Goal: Task Accomplishment & Management: Use online tool/utility

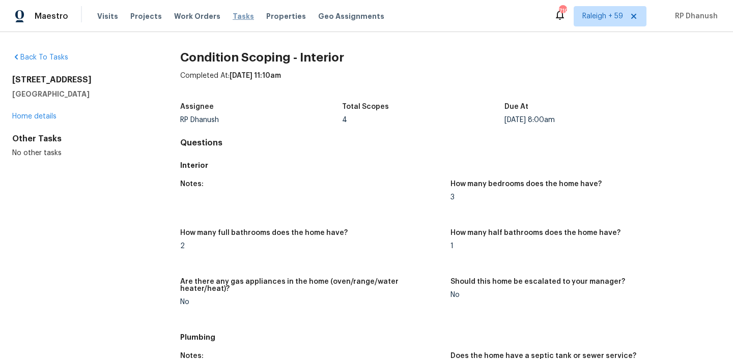
click at [233, 18] on span "Tasks" at bounding box center [243, 16] width 21 height 7
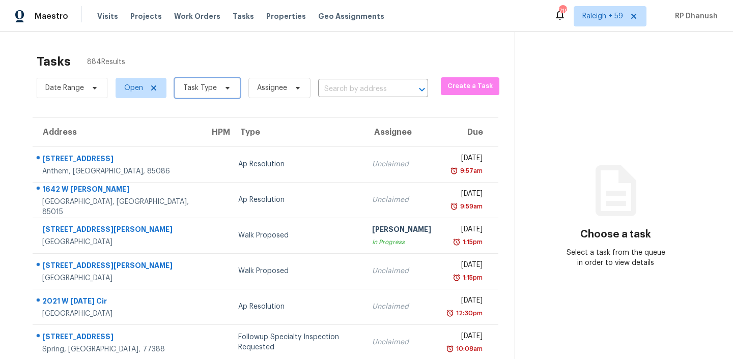
click at [217, 91] on span "Task Type" at bounding box center [208, 88] width 66 height 20
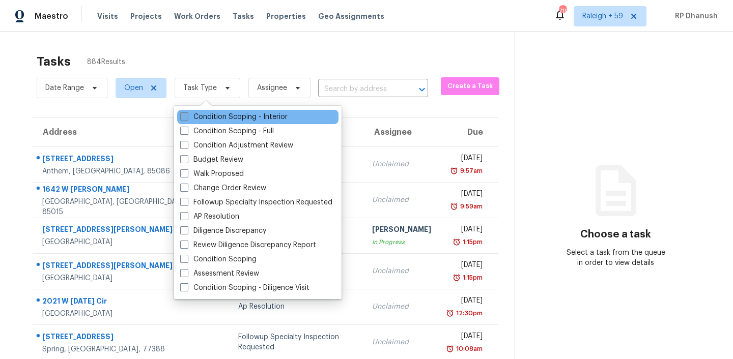
click at [218, 113] on label "Condition Scoping - Interior" at bounding box center [233, 117] width 107 height 10
click at [187, 113] on input "Condition Scoping - Interior" at bounding box center [183, 115] width 7 height 7
checkbox input "true"
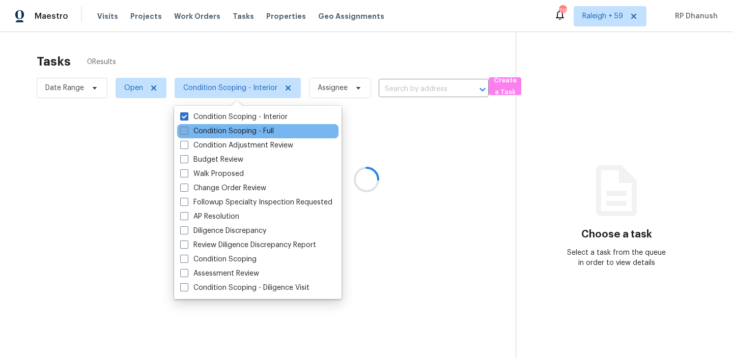
click at [218, 128] on label "Condition Scoping - Full" at bounding box center [227, 131] width 94 height 10
click at [187, 128] on input "Condition Scoping - Full" at bounding box center [183, 129] width 7 height 7
checkbox input "true"
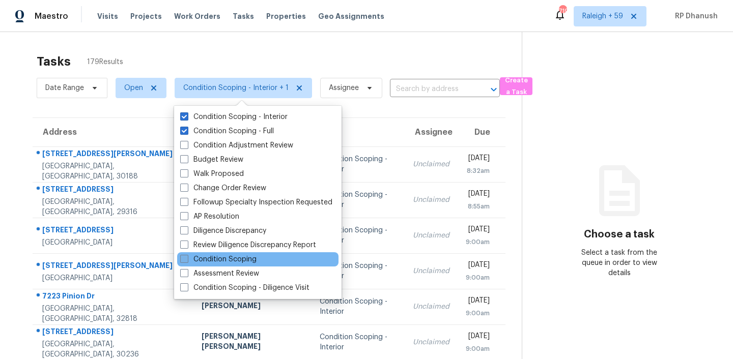
click at [241, 262] on label "Condition Scoping" at bounding box center [218, 260] width 76 height 10
click at [187, 261] on input "Condition Scoping" at bounding box center [183, 258] width 7 height 7
checkbox input "true"
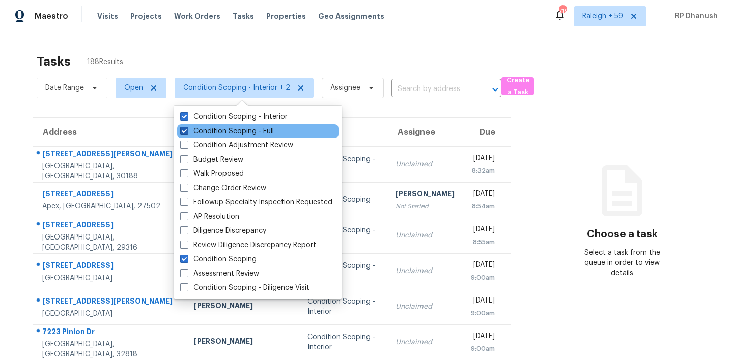
click at [230, 133] on label "Condition Scoping - Full" at bounding box center [227, 131] width 94 height 10
click at [187, 133] on input "Condition Scoping - Full" at bounding box center [183, 129] width 7 height 7
checkbox input "false"
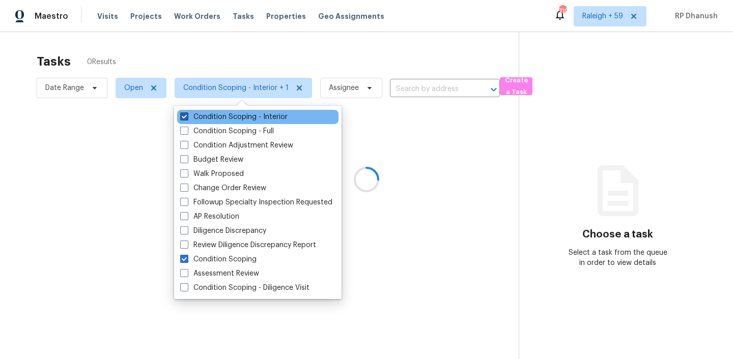
click at [229, 115] on label "Condition Scoping - Interior" at bounding box center [233, 117] width 107 height 10
click at [187, 115] on input "Condition Scoping - Interior" at bounding box center [183, 115] width 7 height 7
checkbox input "false"
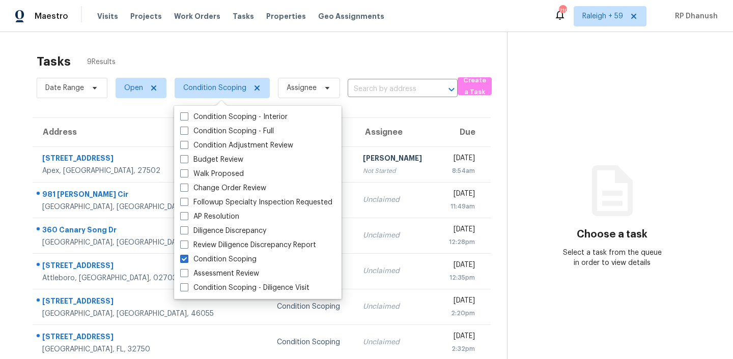
click at [591, 158] on section "Choose a task Select a task from the queue in order to view details" at bounding box center [612, 254] width 210 height 444
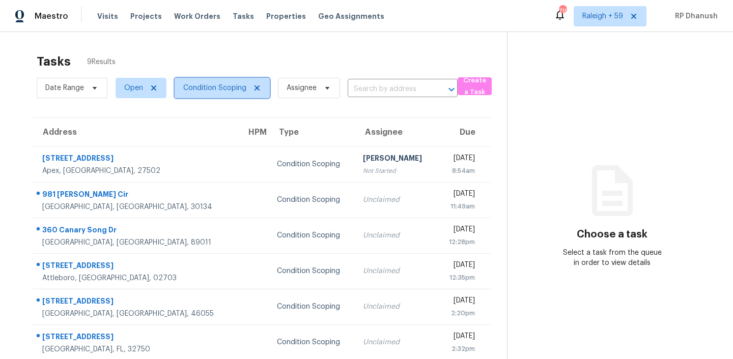
click at [223, 91] on span "Condition Scoping" at bounding box center [214, 88] width 63 height 10
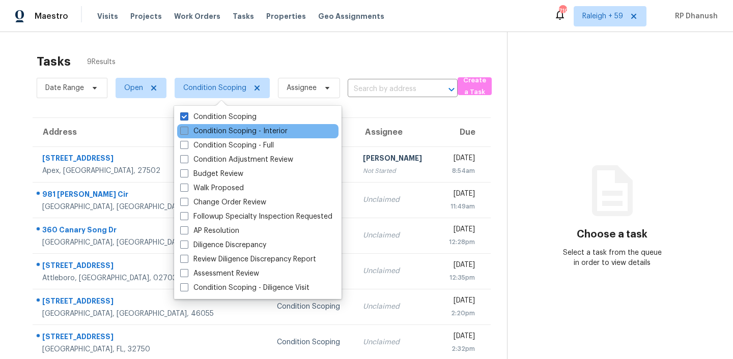
click at [224, 131] on label "Condition Scoping - Interior" at bounding box center [233, 131] width 107 height 10
click at [187, 131] on input "Condition Scoping - Interior" at bounding box center [183, 129] width 7 height 7
checkbox input "true"
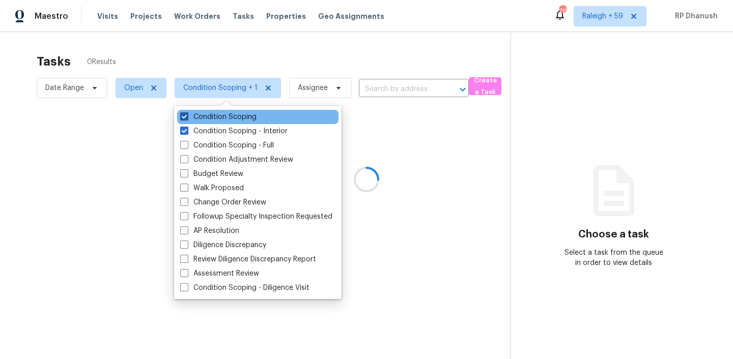
click at [220, 118] on label "Condition Scoping" at bounding box center [218, 117] width 76 height 10
click at [187, 118] on input "Condition Scoping" at bounding box center [183, 115] width 7 height 7
checkbox input "false"
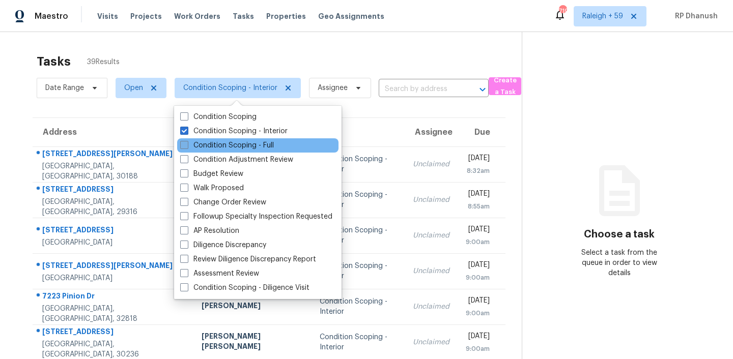
click at [216, 143] on label "Condition Scoping - Full" at bounding box center [227, 146] width 94 height 10
click at [187, 143] on input "Condition Scoping - Full" at bounding box center [183, 144] width 7 height 7
checkbox input "true"
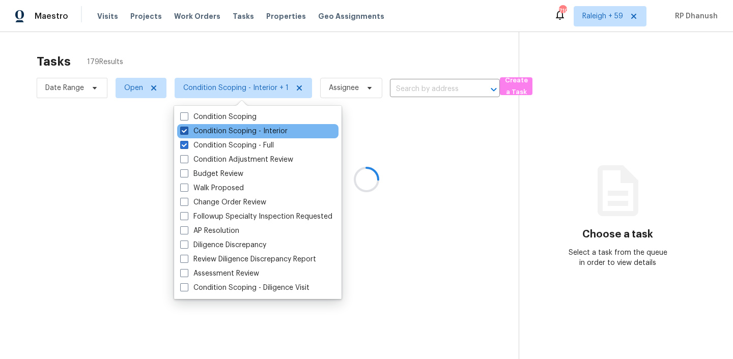
click at [213, 130] on label "Condition Scoping - Interior" at bounding box center [233, 131] width 107 height 10
click at [187, 130] on input "Condition Scoping - Interior" at bounding box center [183, 129] width 7 height 7
checkbox input "false"
